Goal: Navigation & Orientation: Find specific page/section

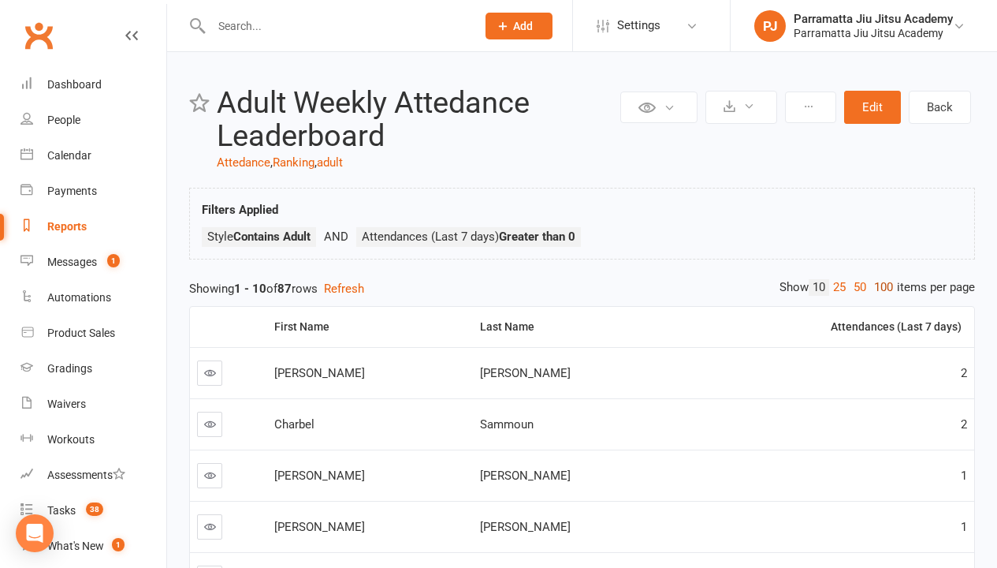
click at [880, 287] on link "100" at bounding box center [883, 287] width 27 height 17
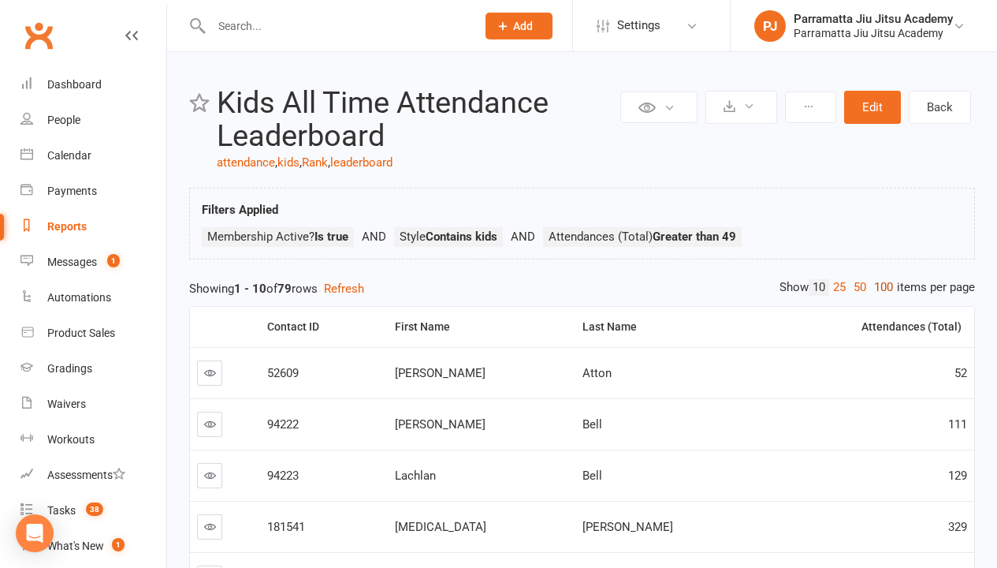
click at [880, 287] on link "100" at bounding box center [883, 287] width 27 height 17
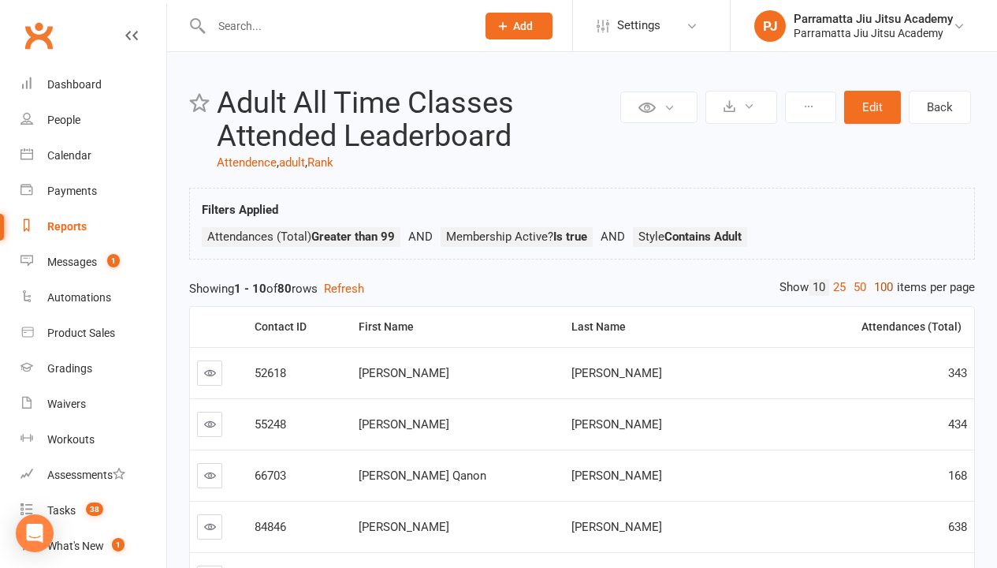
click at [880, 287] on link "100" at bounding box center [883, 287] width 27 height 17
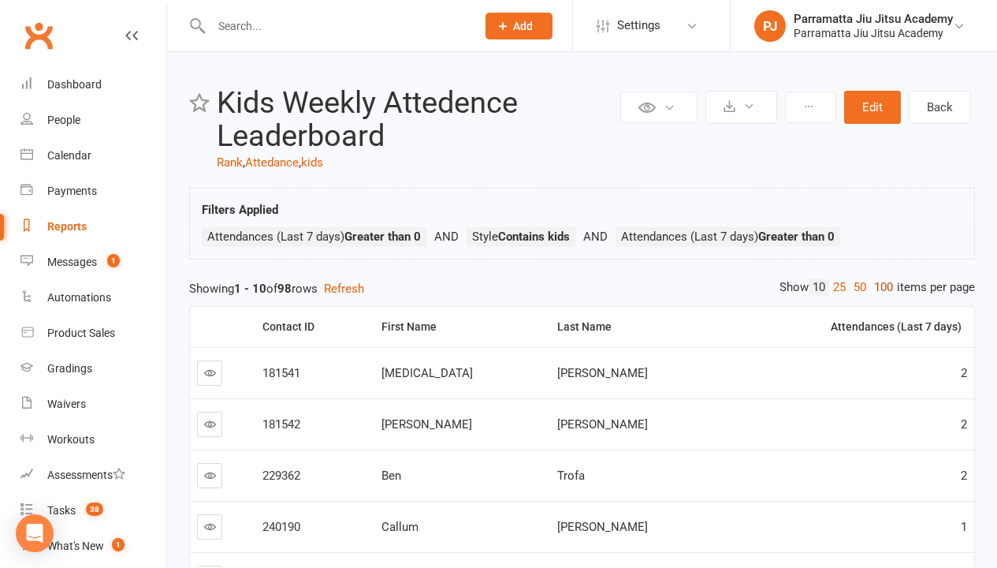
click at [880, 287] on link "100" at bounding box center [883, 287] width 27 height 17
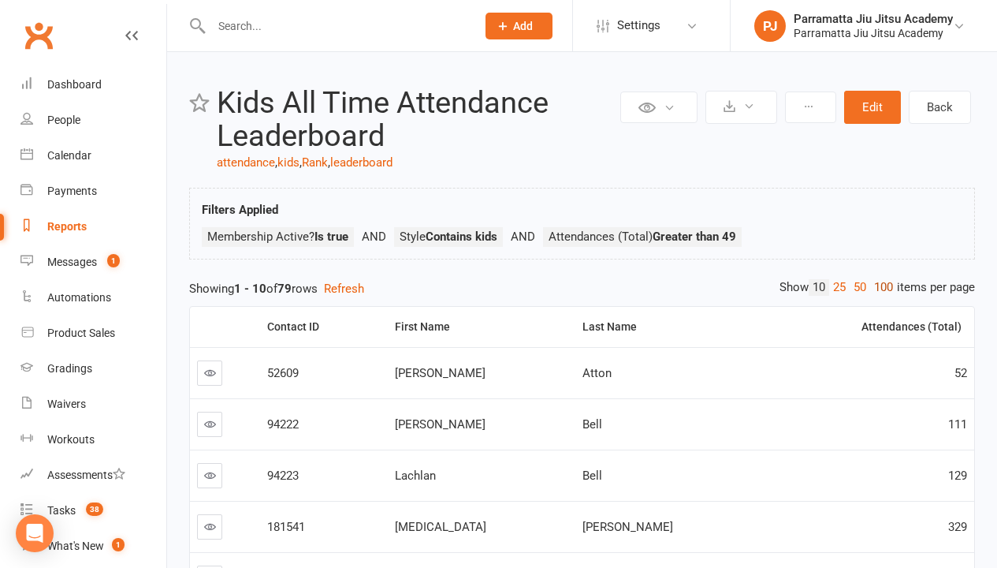
click at [880, 287] on link "100" at bounding box center [883, 287] width 27 height 17
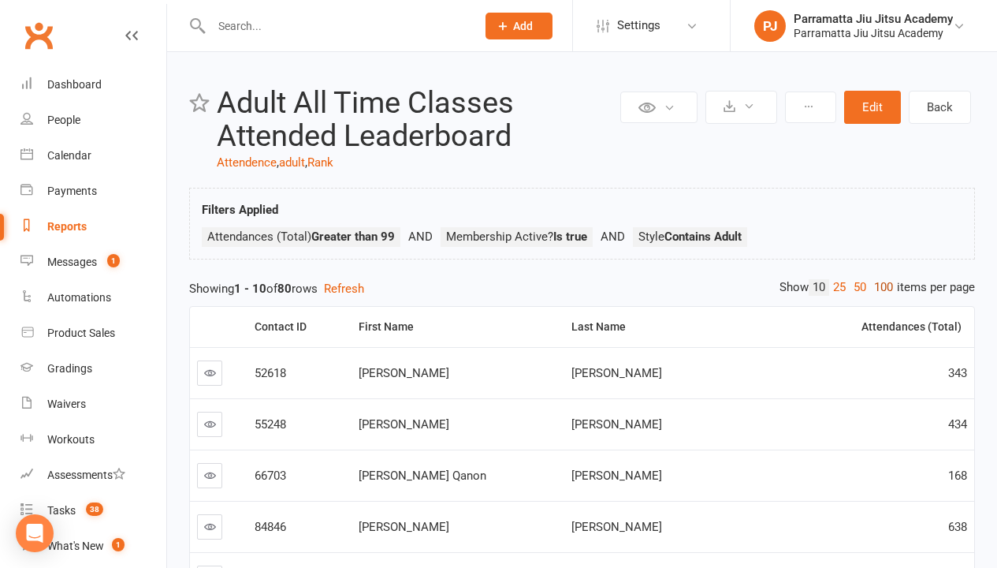
click at [880, 287] on link "100" at bounding box center [883, 287] width 27 height 17
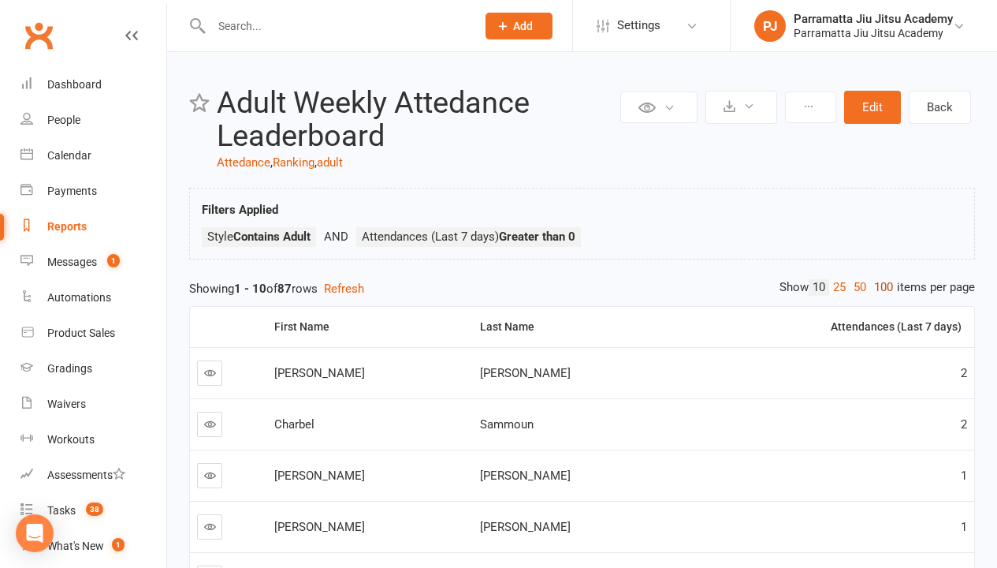
click at [880, 287] on link "100" at bounding box center [883, 287] width 27 height 17
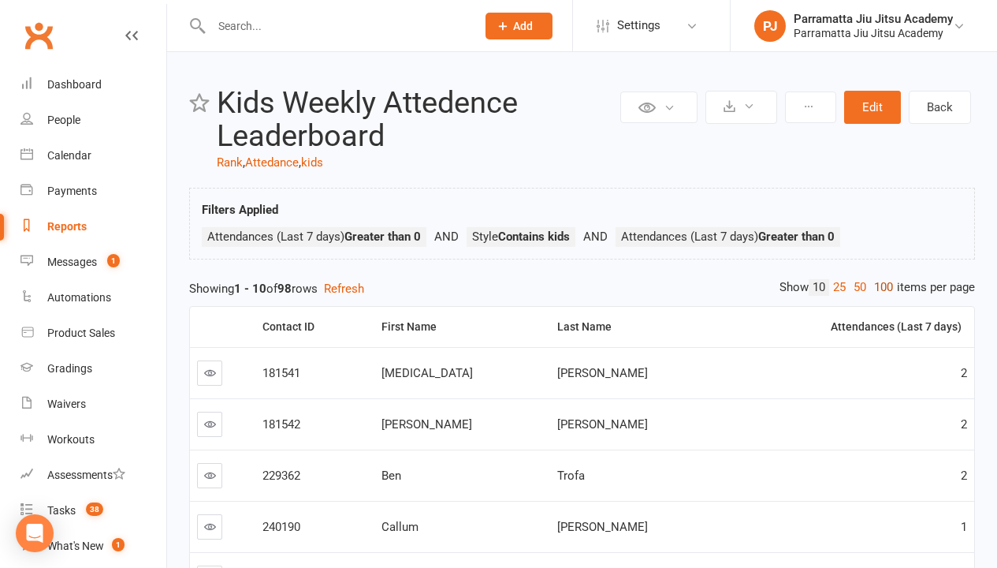
click at [880, 287] on link "100" at bounding box center [883, 287] width 27 height 17
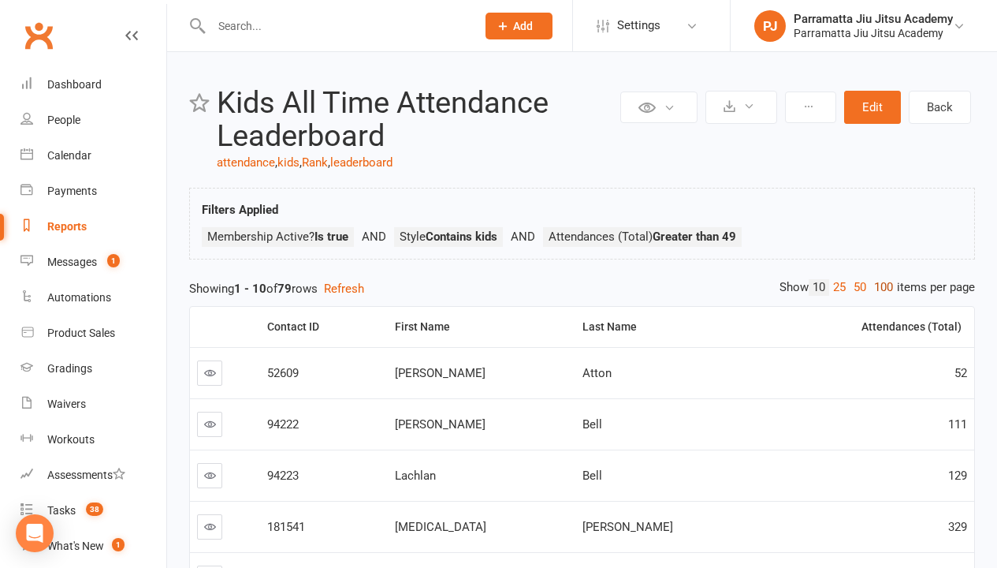
click at [880, 287] on link "100" at bounding box center [883, 287] width 27 height 17
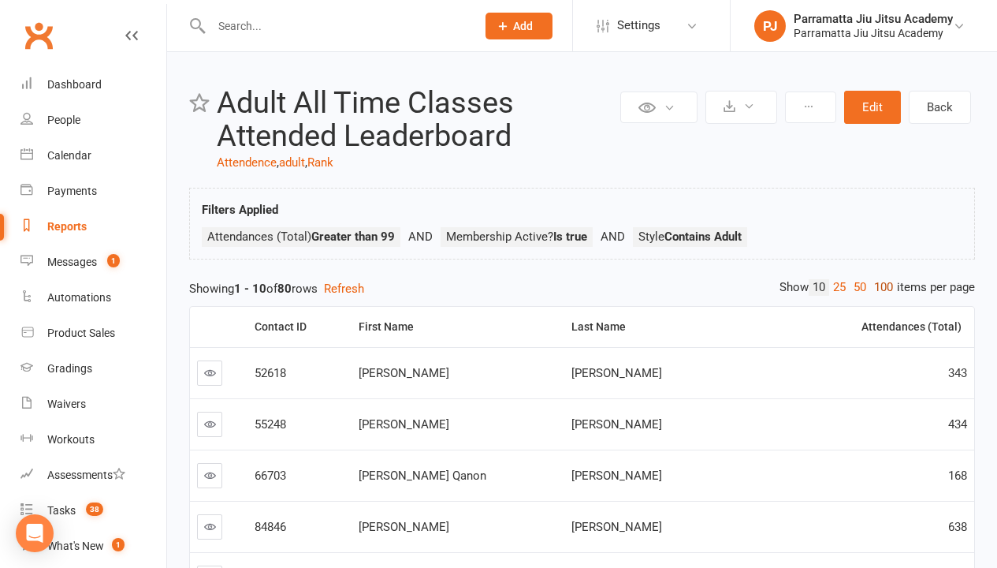
click at [880, 287] on link "100" at bounding box center [883, 287] width 27 height 17
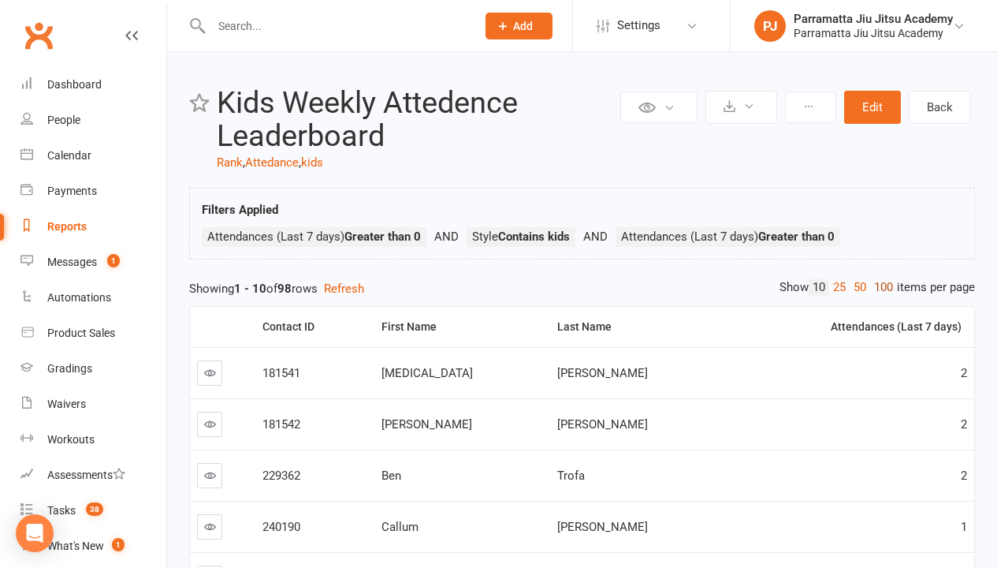
click at [880, 287] on link "100" at bounding box center [883, 287] width 27 height 17
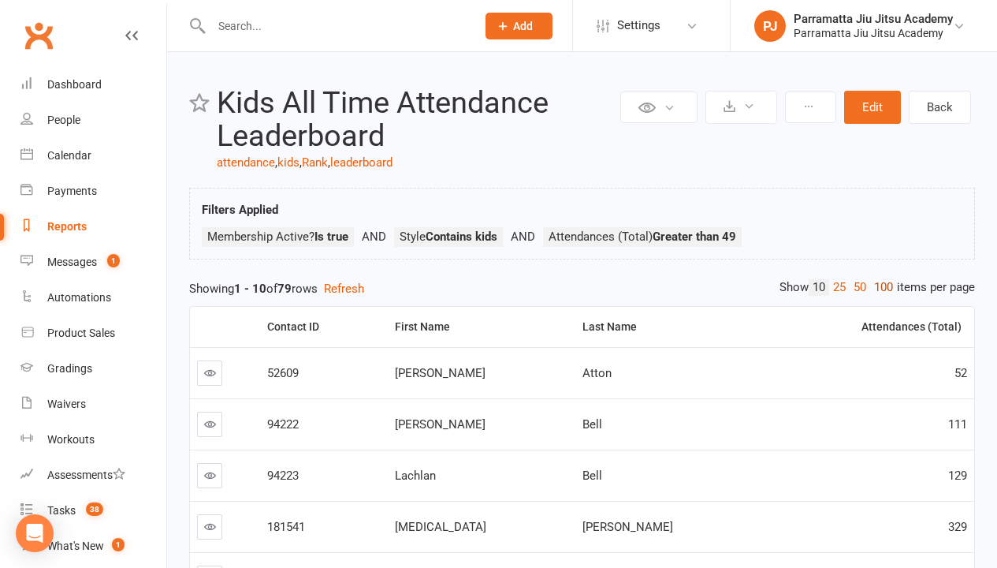
click at [880, 287] on link "100" at bounding box center [883, 287] width 27 height 17
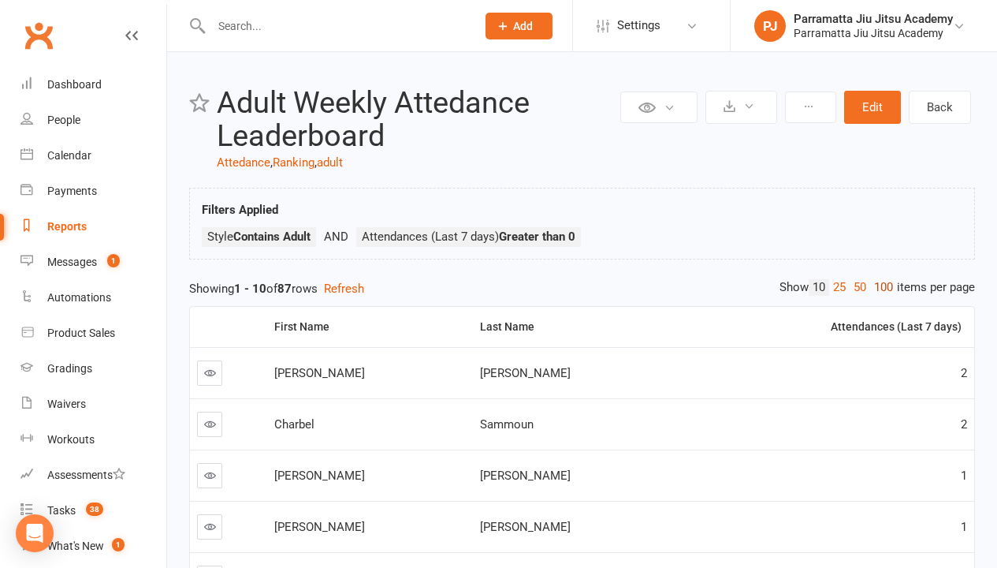
click at [880, 287] on link "100" at bounding box center [883, 287] width 27 height 17
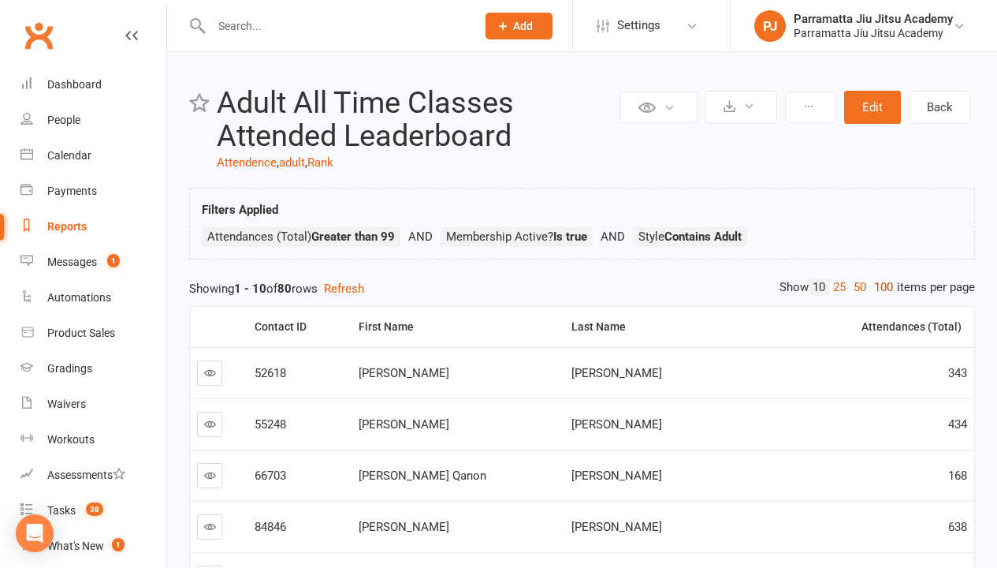
click at [880, 287] on link "100" at bounding box center [883, 287] width 27 height 17
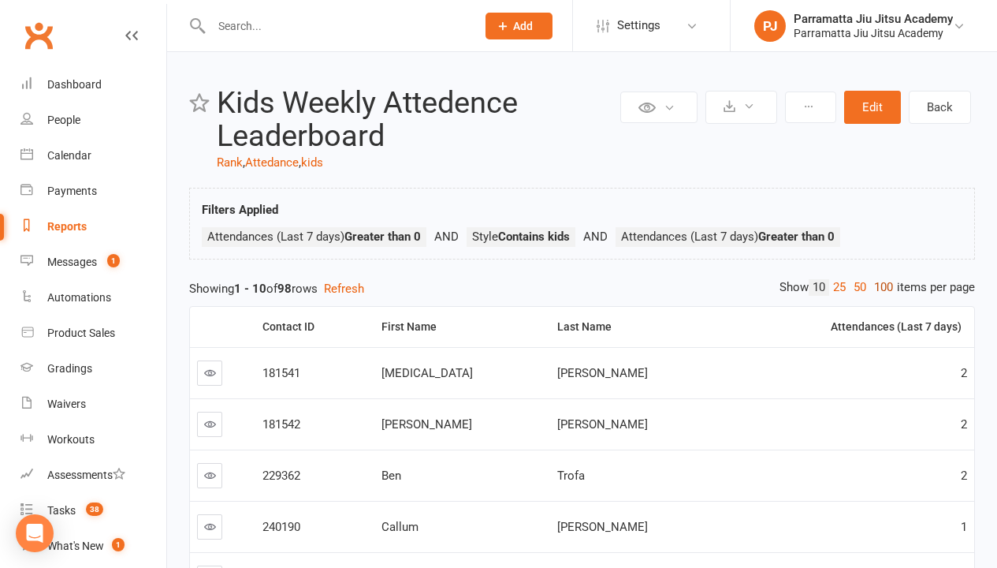
click at [880, 287] on link "100" at bounding box center [883, 287] width 27 height 17
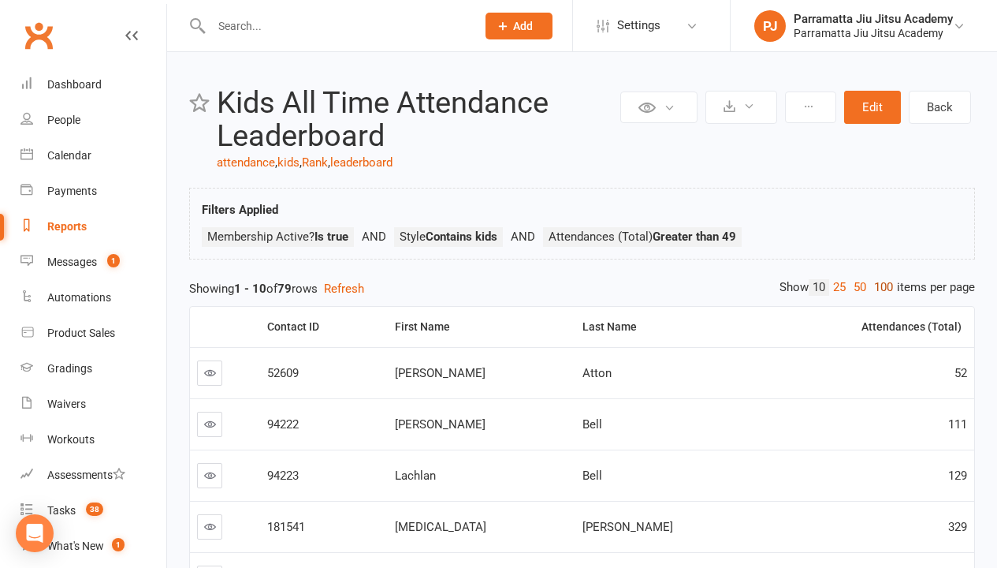
click at [880, 287] on link "100" at bounding box center [883, 287] width 27 height 17
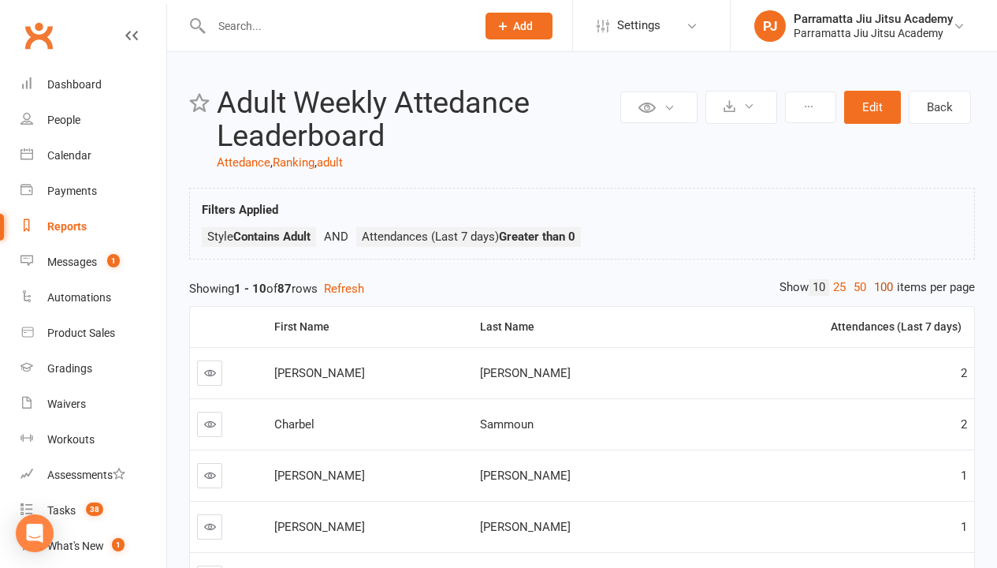
click at [880, 287] on link "100" at bounding box center [883, 287] width 27 height 17
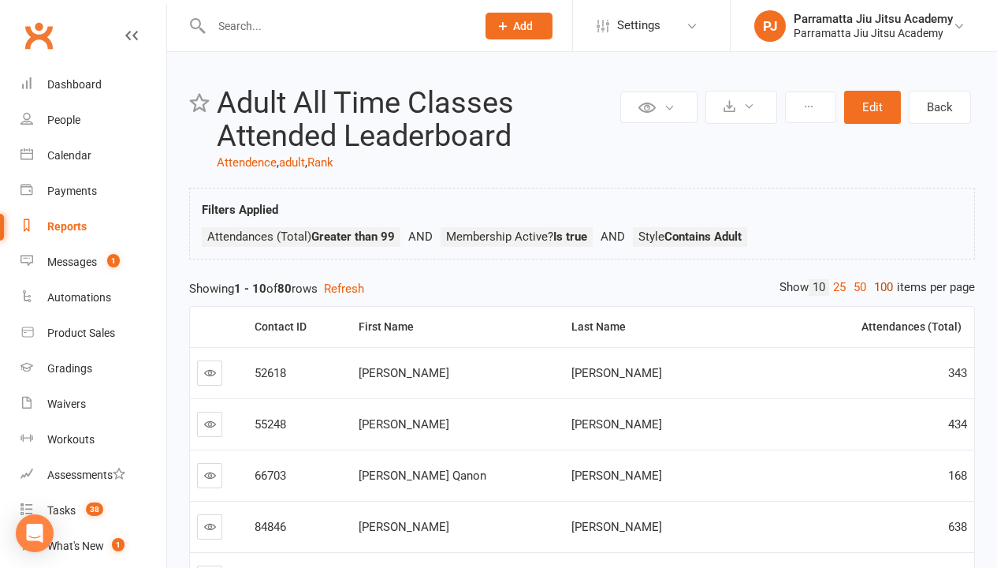
click at [880, 287] on link "100" at bounding box center [883, 287] width 27 height 17
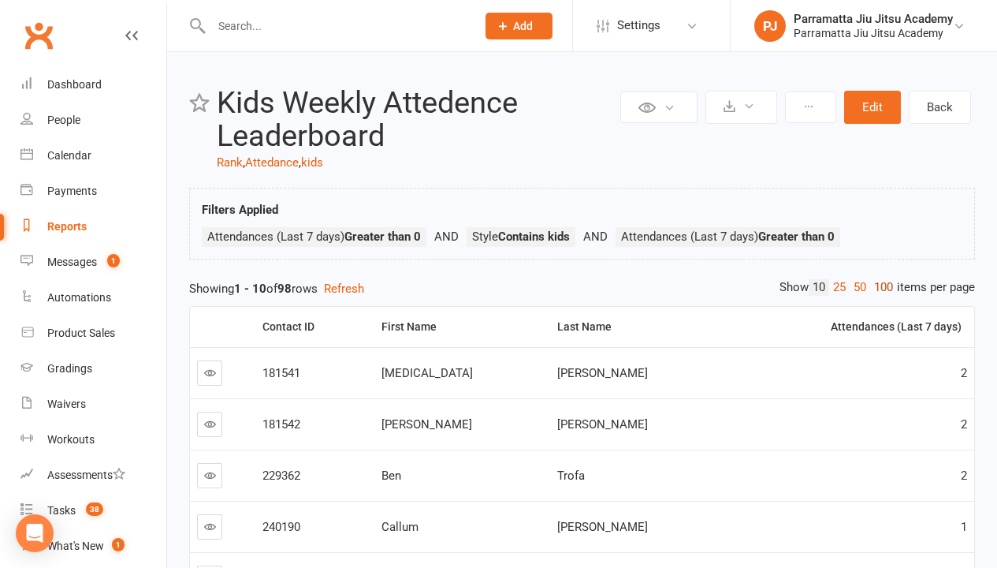
click at [880, 287] on link "100" at bounding box center [883, 287] width 27 height 17
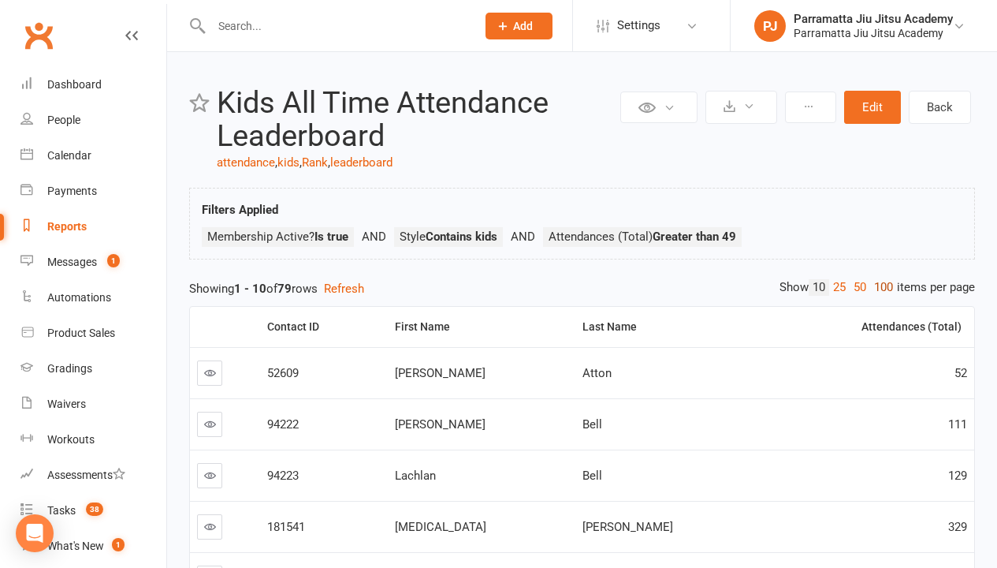
click at [880, 287] on link "100" at bounding box center [883, 287] width 27 height 17
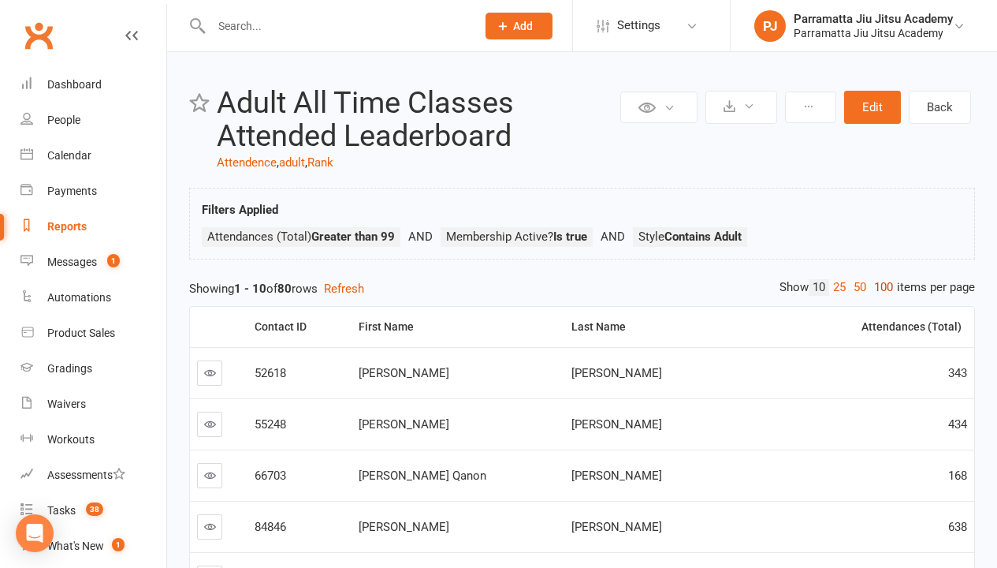
click at [880, 287] on link "100" at bounding box center [883, 287] width 27 height 17
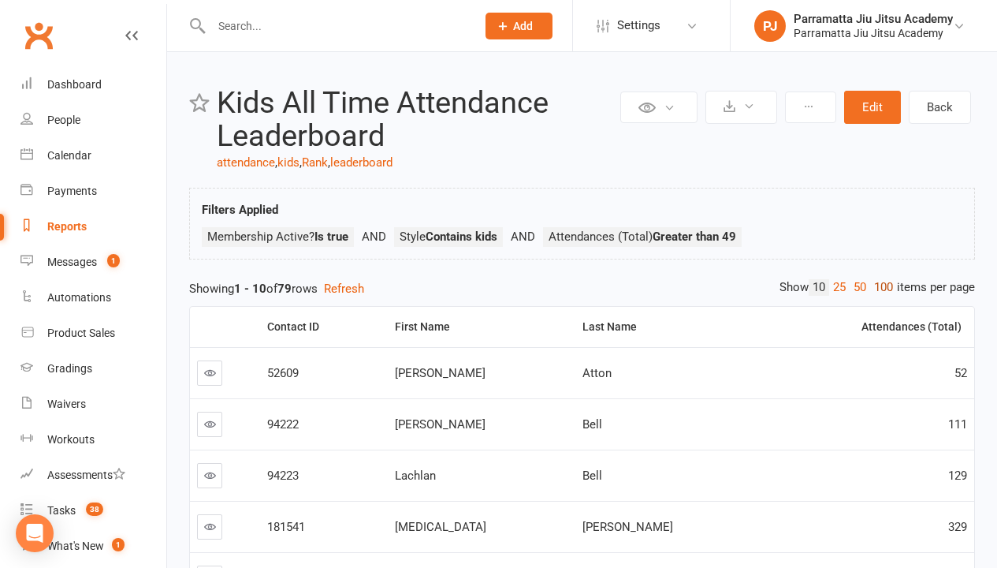
click at [880, 287] on link "100" at bounding box center [883, 287] width 27 height 17
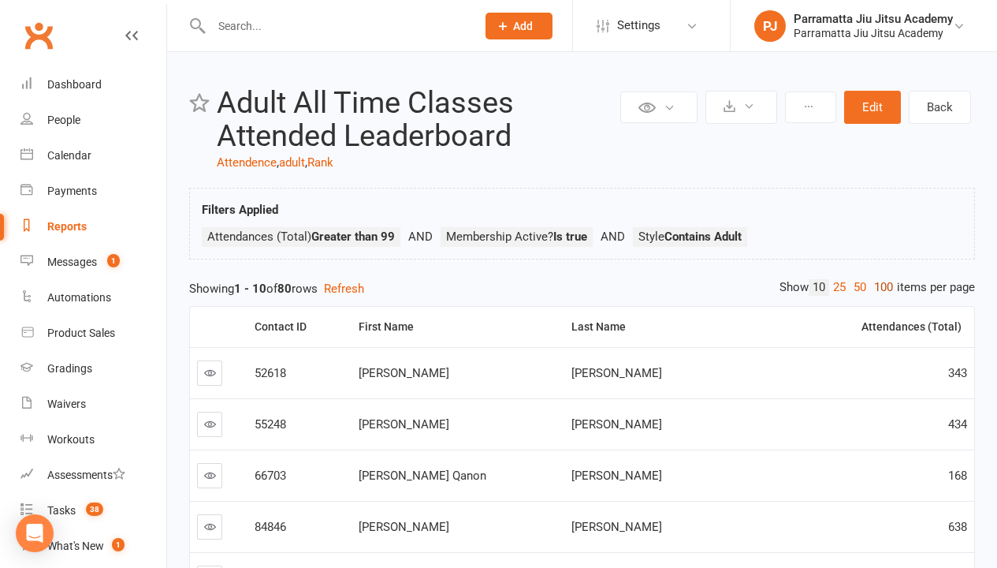
click at [880, 287] on link "100" at bounding box center [883, 287] width 27 height 17
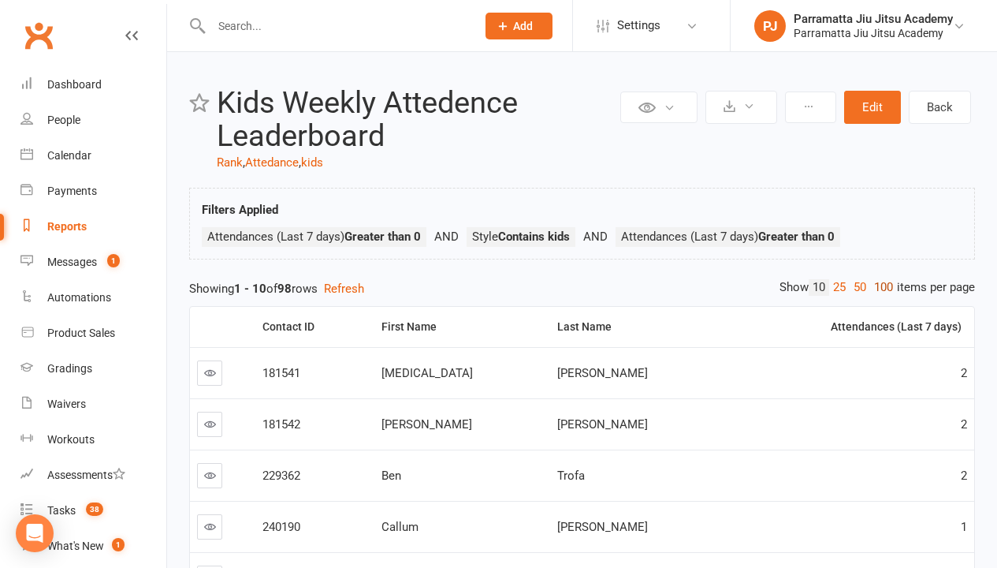
click at [880, 287] on link "100" at bounding box center [883, 287] width 27 height 17
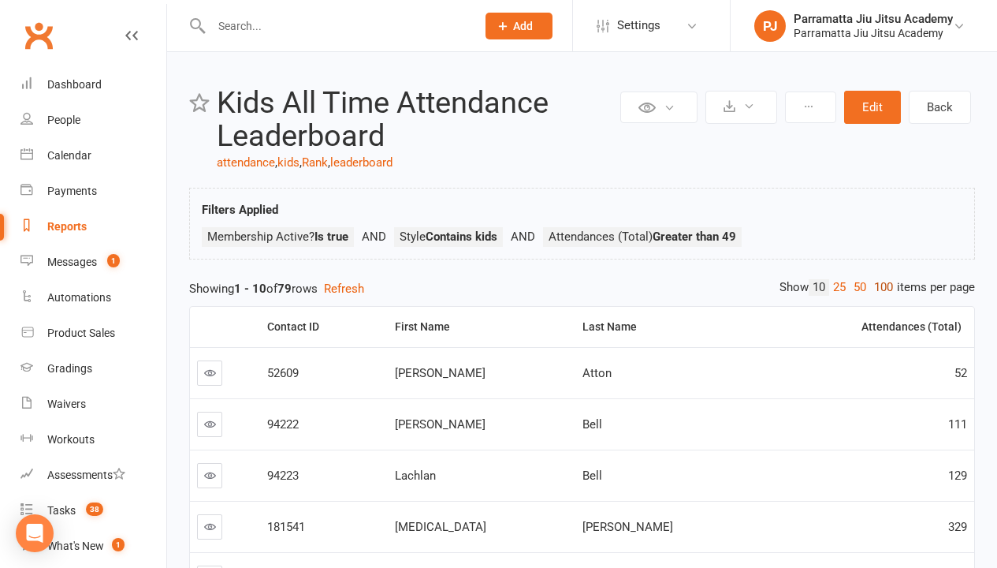
click at [880, 287] on link "100" at bounding box center [883, 287] width 27 height 17
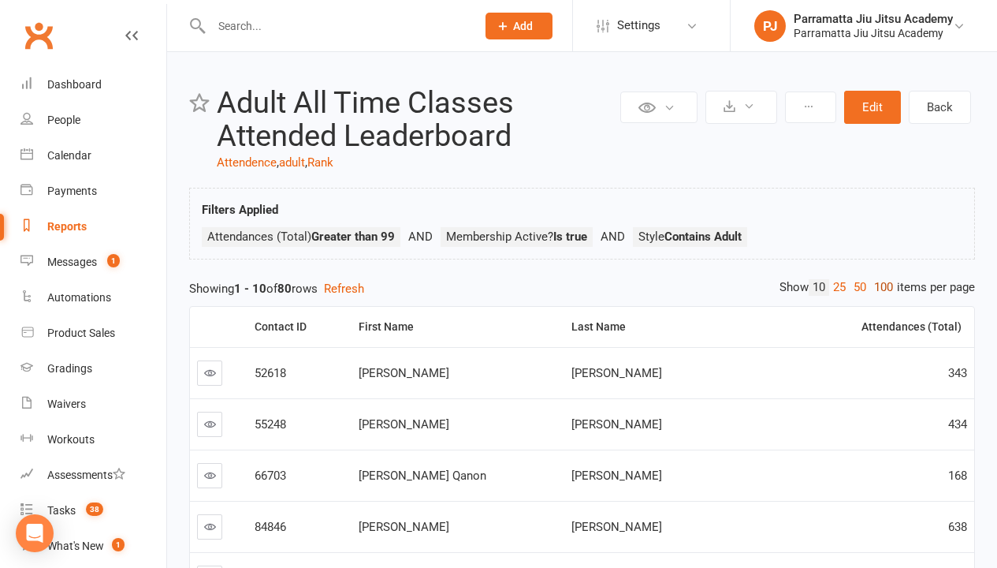
click at [880, 287] on link "100" at bounding box center [883, 287] width 27 height 17
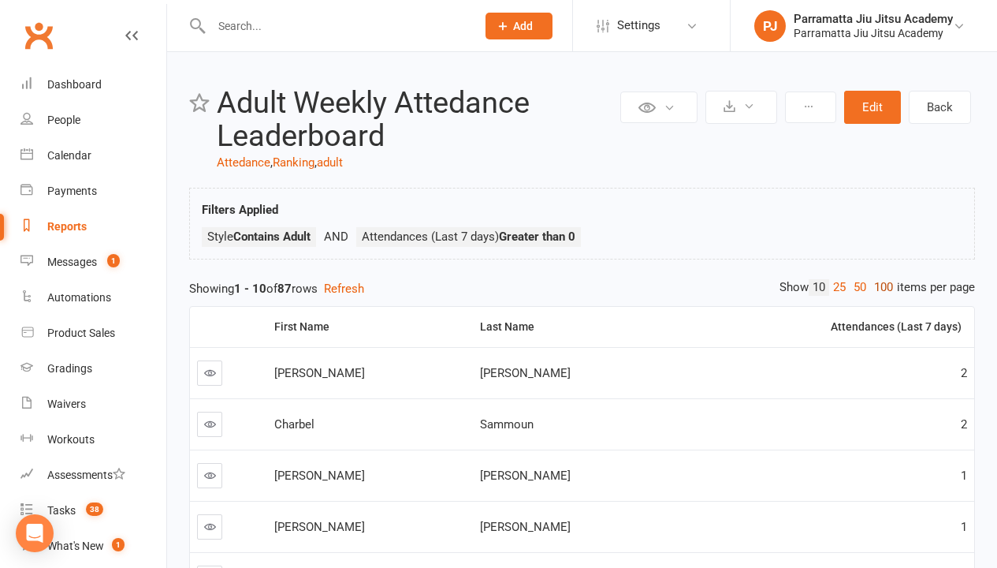
click at [880, 287] on link "100" at bounding box center [883, 287] width 27 height 17
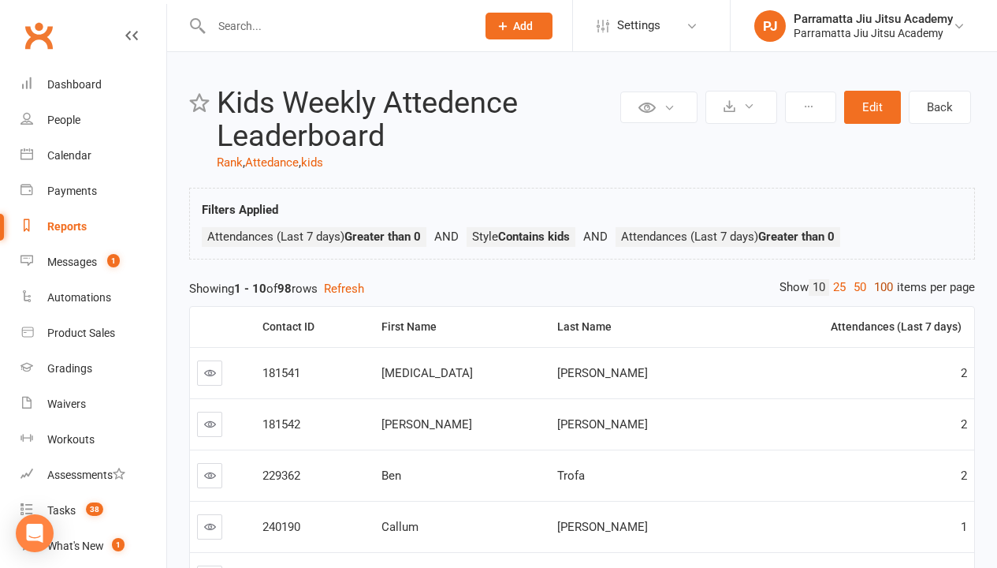
click at [880, 287] on link "100" at bounding box center [883, 287] width 27 height 17
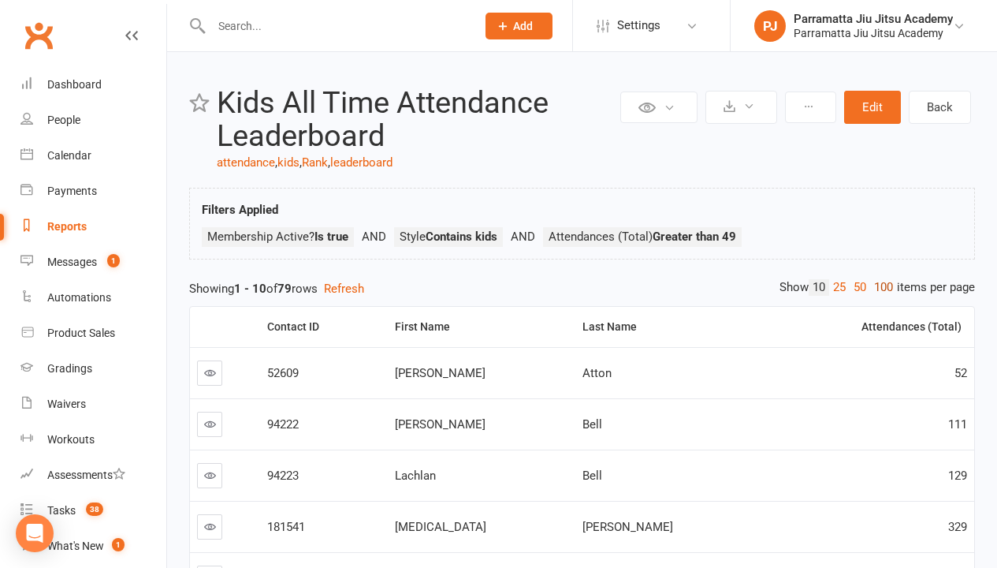
click at [880, 287] on link "100" at bounding box center [883, 287] width 27 height 17
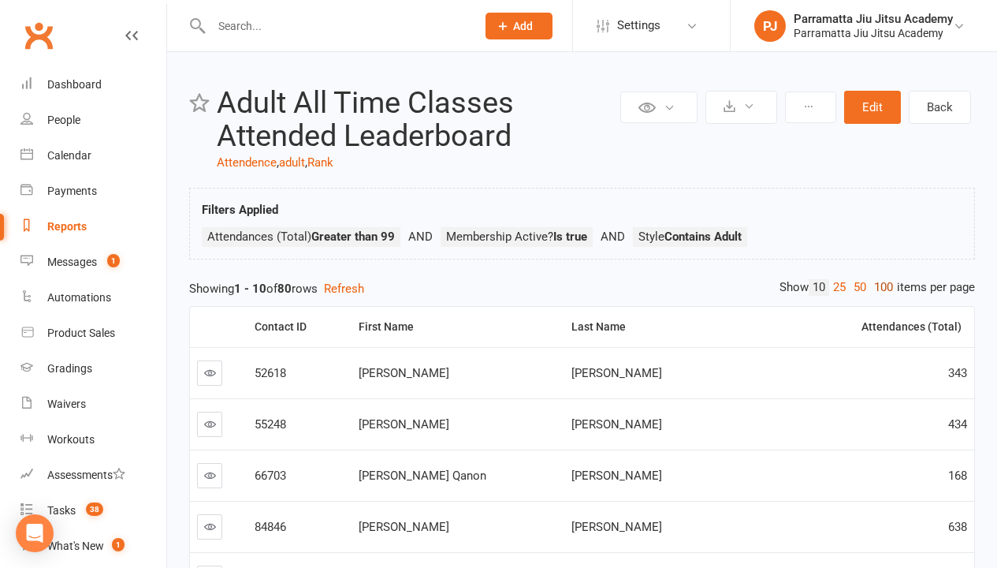
click at [880, 287] on link "100" at bounding box center [883, 287] width 27 height 17
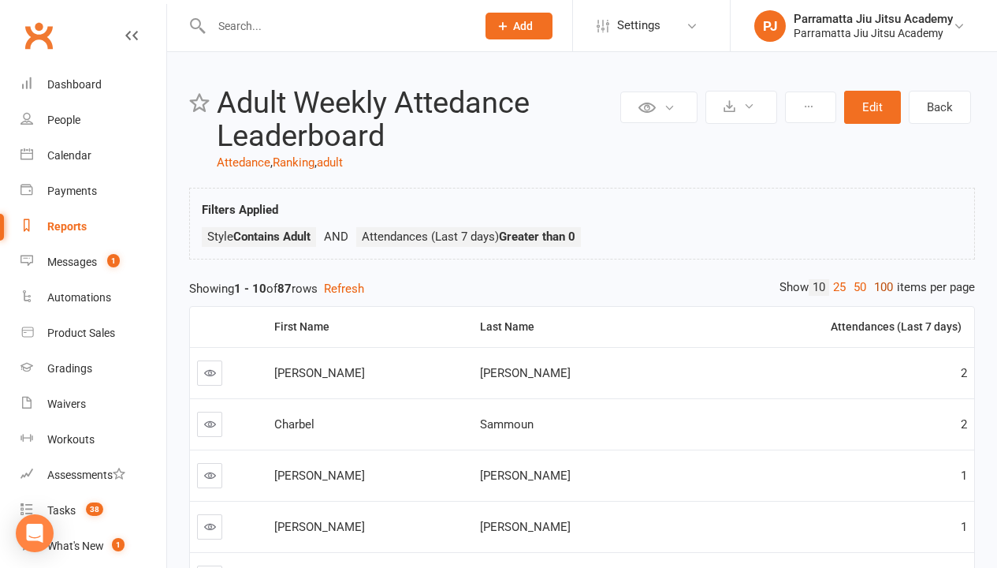
click at [880, 287] on link "100" at bounding box center [883, 287] width 27 height 17
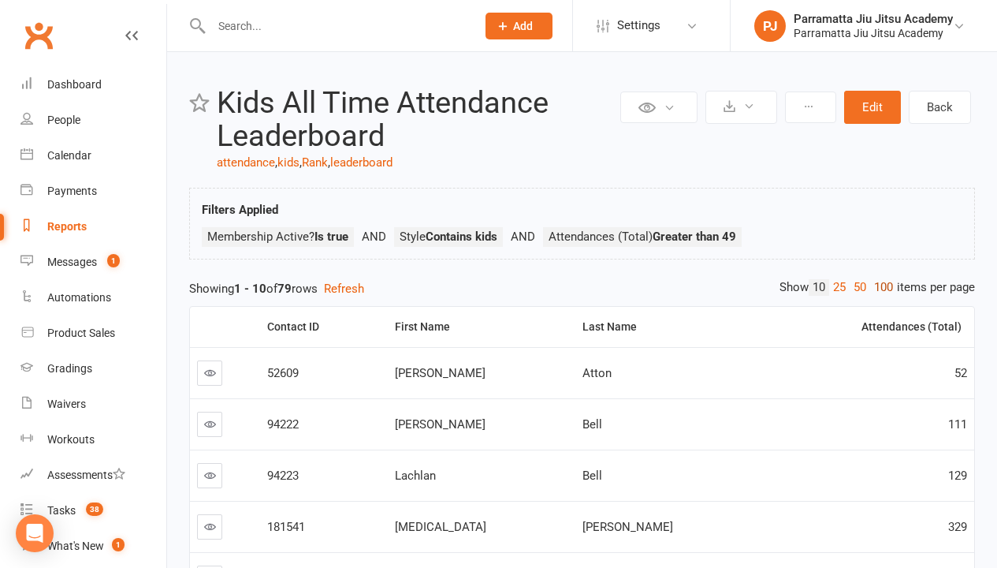
click at [880, 287] on link "100" at bounding box center [883, 287] width 27 height 17
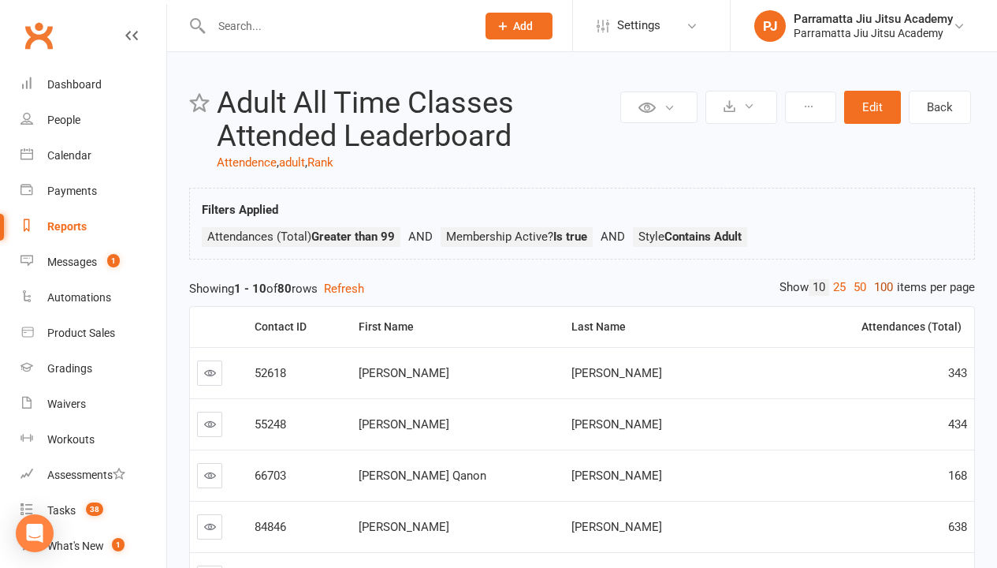
click at [880, 287] on link "100" at bounding box center [883, 287] width 27 height 17
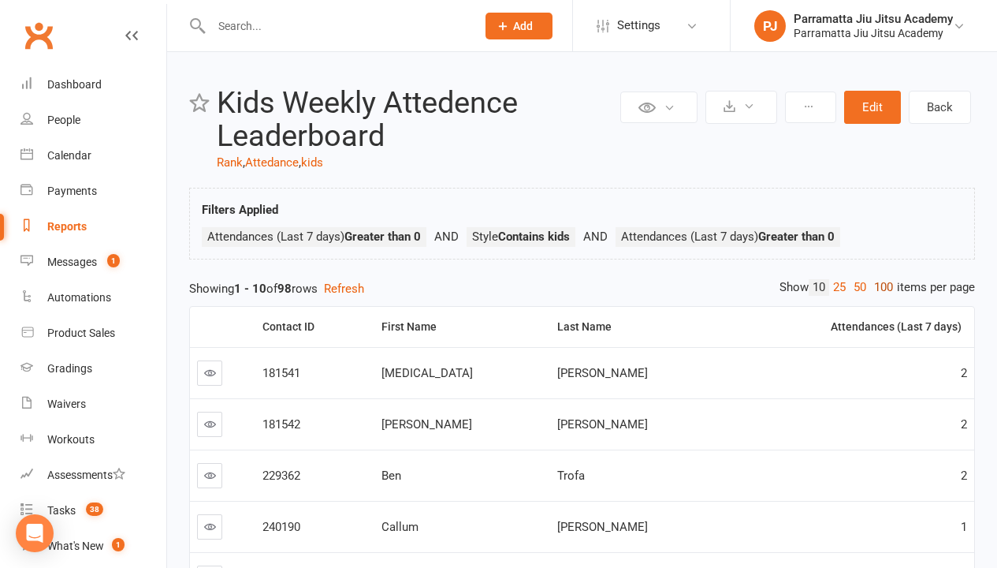
click at [880, 287] on link "100" at bounding box center [883, 287] width 27 height 17
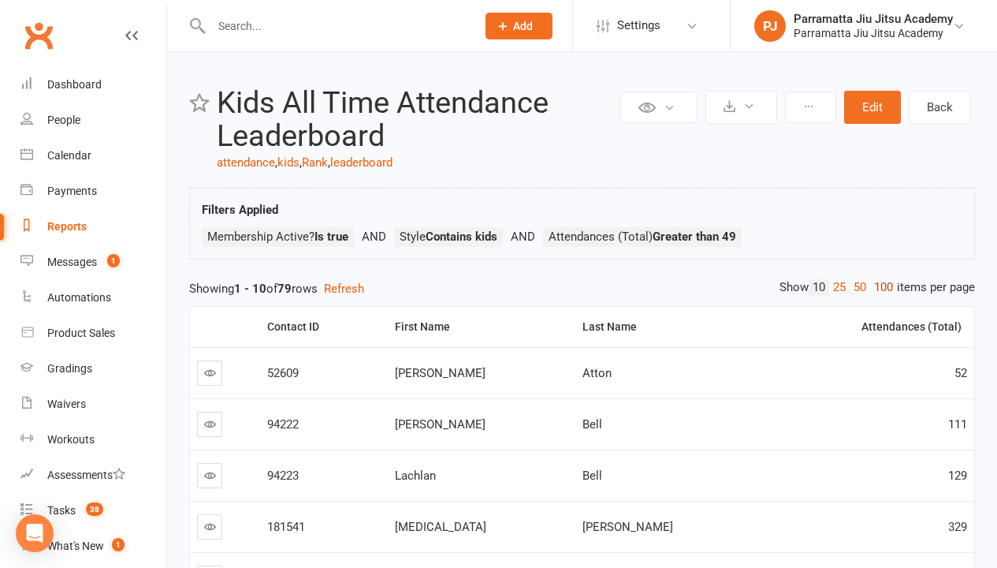
click at [880, 287] on link "100" at bounding box center [883, 287] width 27 height 17
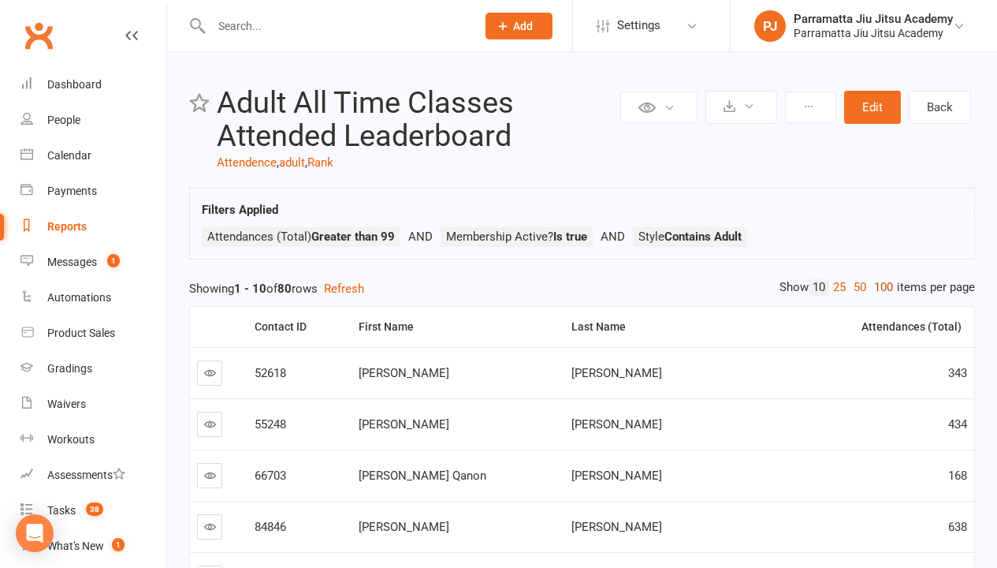
click at [880, 287] on link "100" at bounding box center [883, 287] width 27 height 17
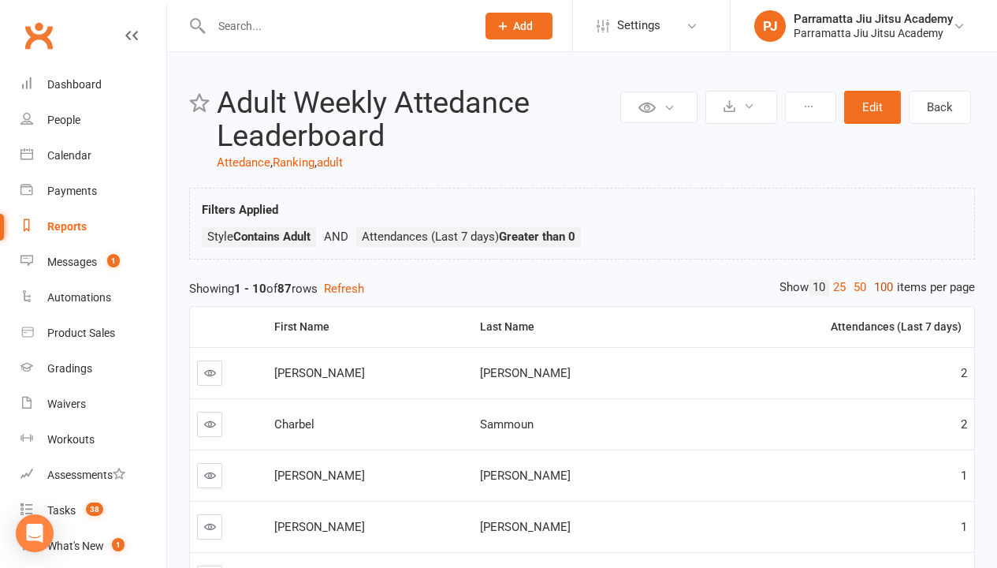
click at [880, 287] on link "100" at bounding box center [883, 287] width 27 height 17
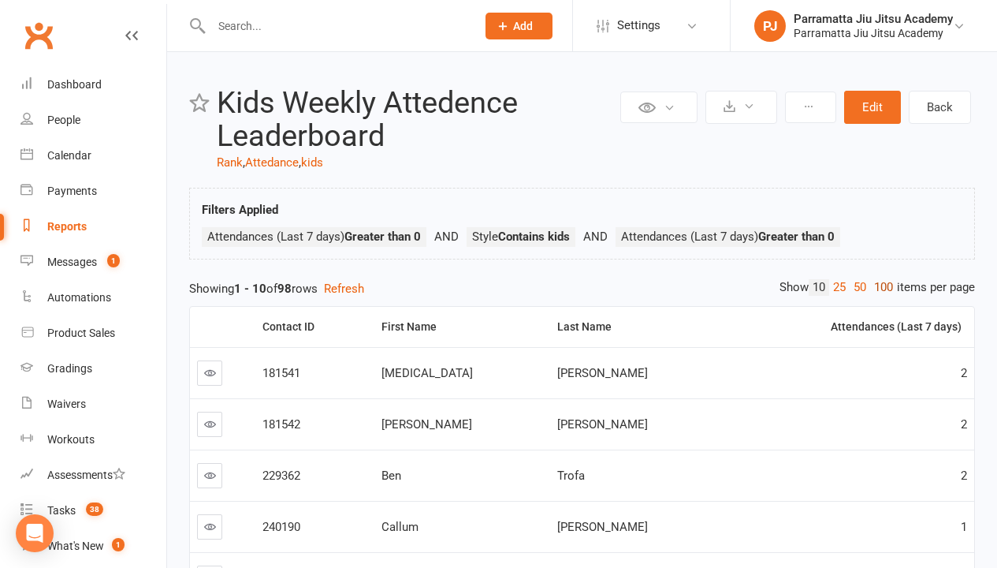
click at [880, 287] on link "100" at bounding box center [883, 287] width 27 height 17
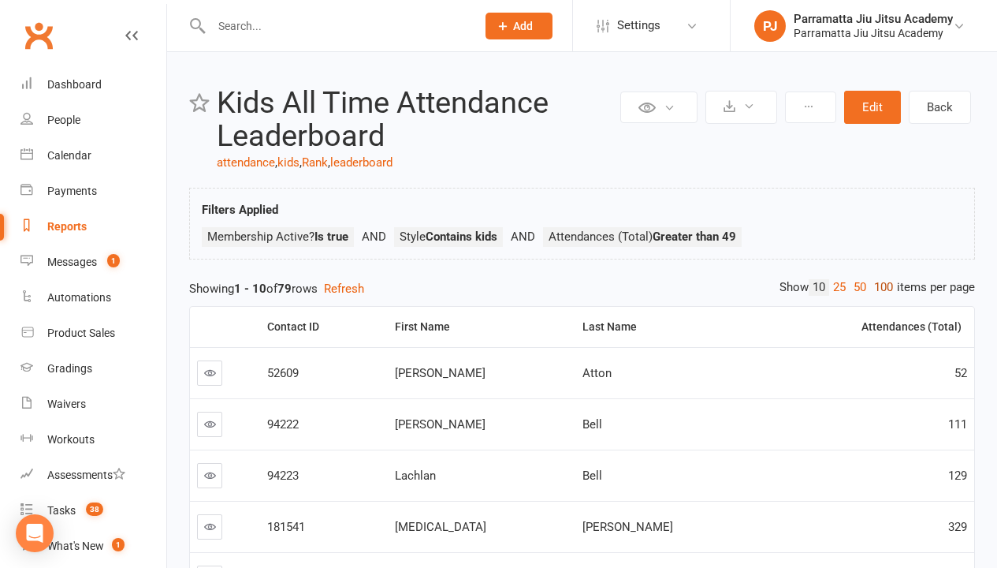
click at [880, 287] on link "100" at bounding box center [883, 287] width 27 height 17
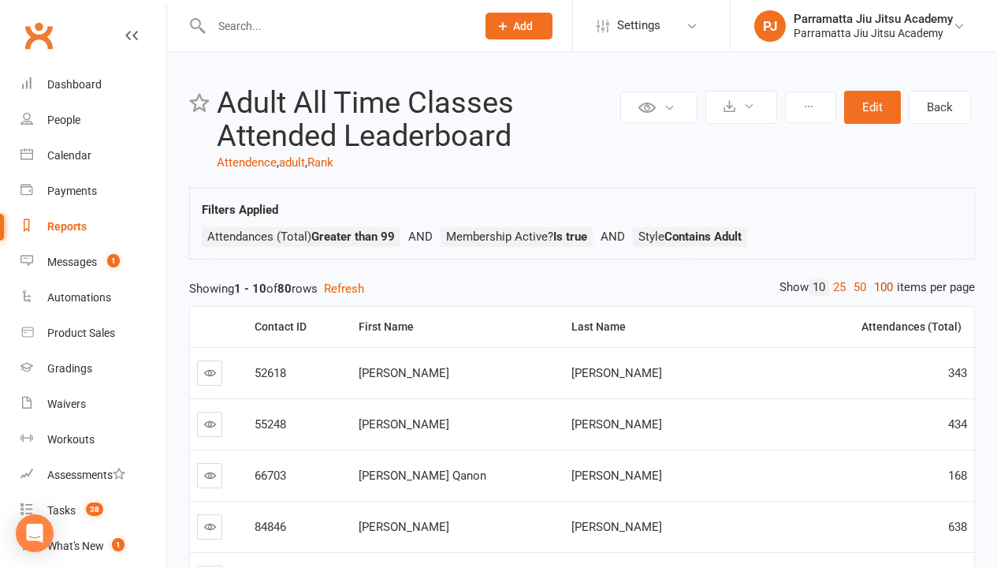
click at [880, 287] on link "100" at bounding box center [883, 287] width 27 height 17
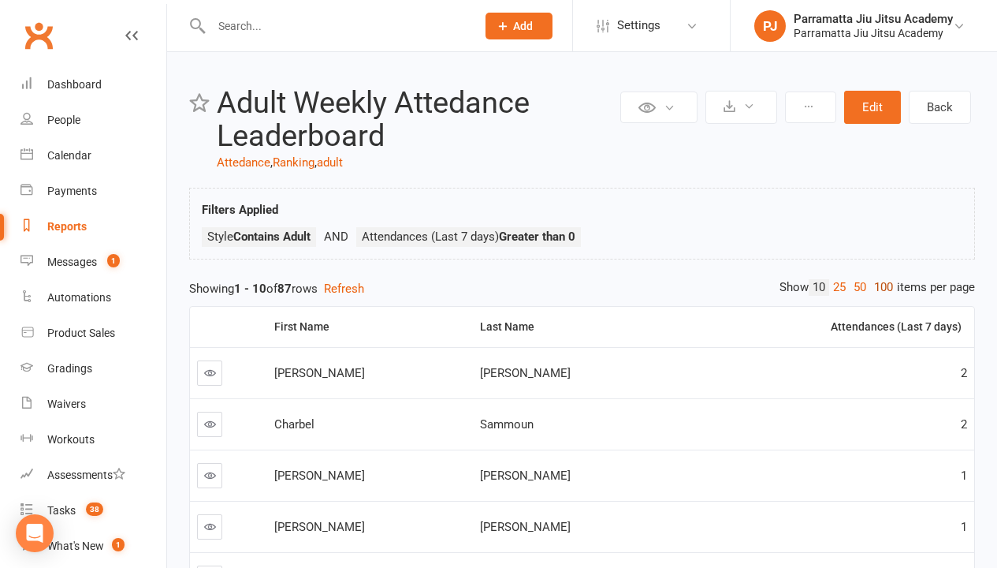
click at [880, 287] on link "100" at bounding box center [883, 287] width 27 height 17
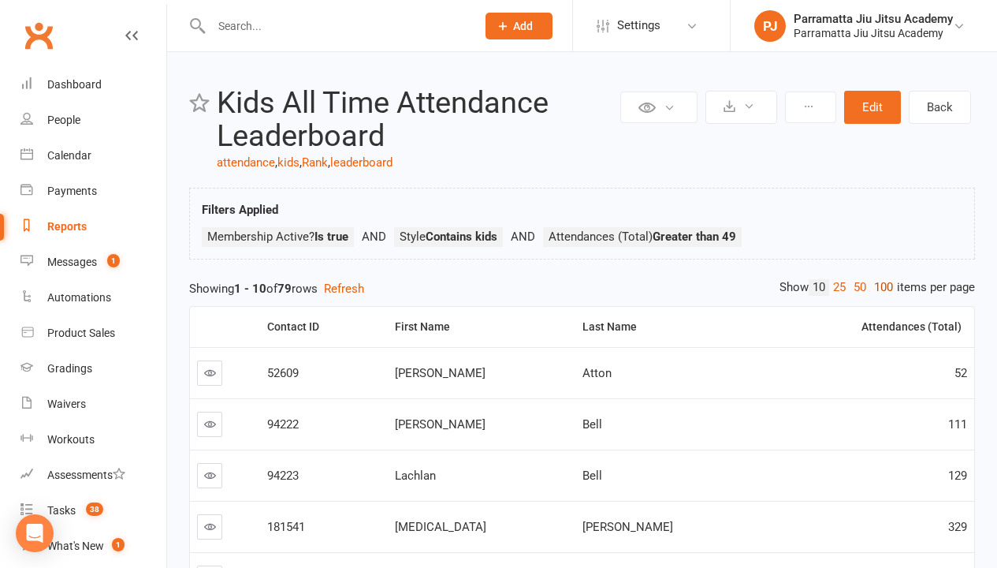
click at [880, 287] on link "100" at bounding box center [883, 287] width 27 height 17
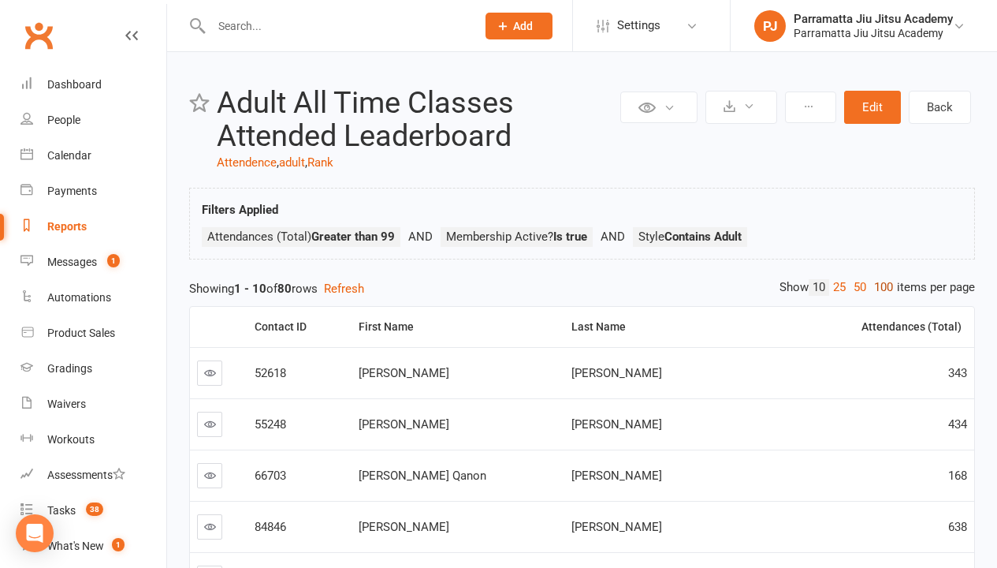
click at [880, 287] on link "100" at bounding box center [883, 287] width 27 height 17
